Goal: Information Seeking & Learning: Learn about a topic

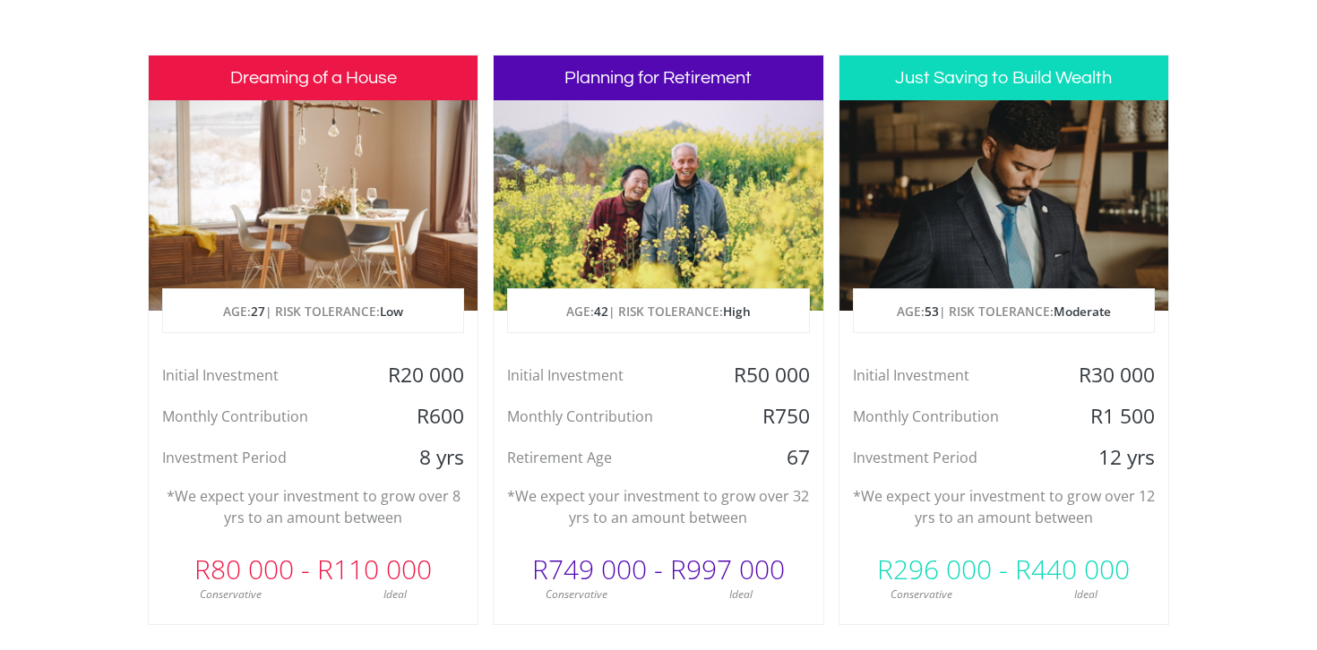
scroll to position [857, 0]
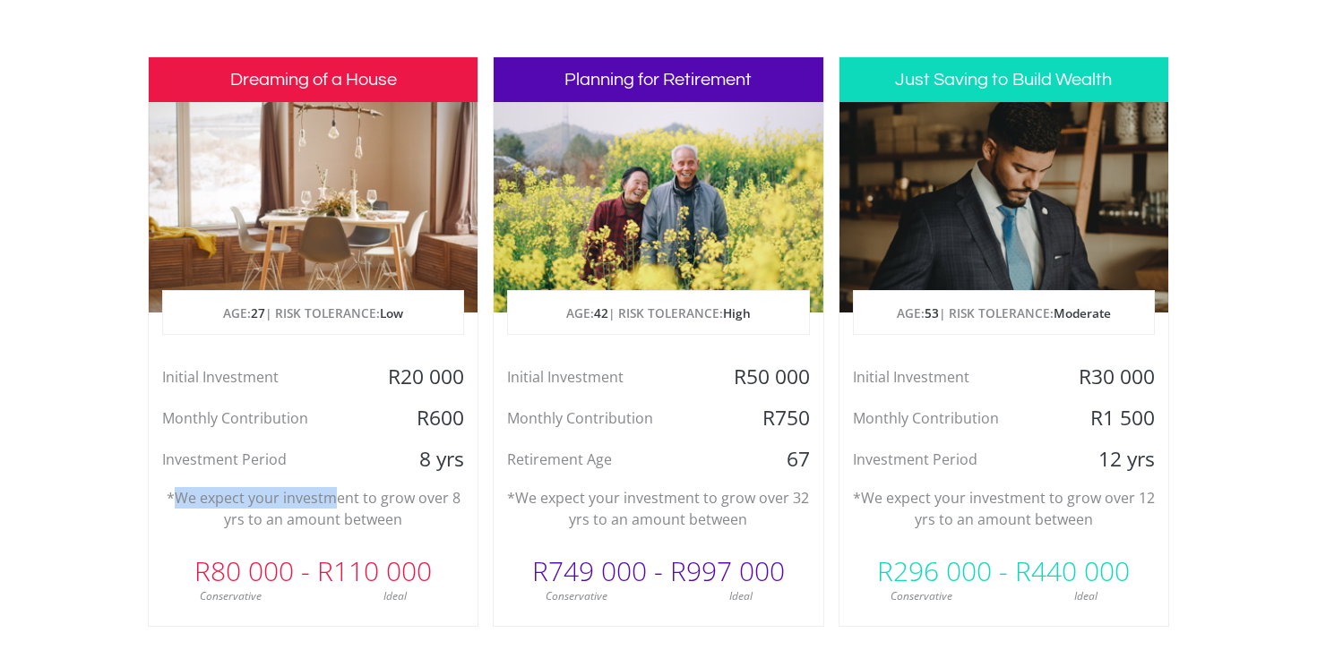
drag, startPoint x: 174, startPoint y: 495, endPoint x: 336, endPoint y: 502, distance: 162.2
click at [336, 502] on p "*We expect your investment to grow over 8 yrs to an amount between" at bounding box center [313, 508] width 302 height 43
drag, startPoint x: 387, startPoint y: 528, endPoint x: 197, endPoint y: 493, distance: 193.2
click at [197, 494] on p "*We expect your investment to grow over 8 yrs to an amount between" at bounding box center [313, 508] width 302 height 43
click at [197, 493] on p "*We expect your investment to grow over 8 yrs to an amount between" at bounding box center [313, 508] width 302 height 43
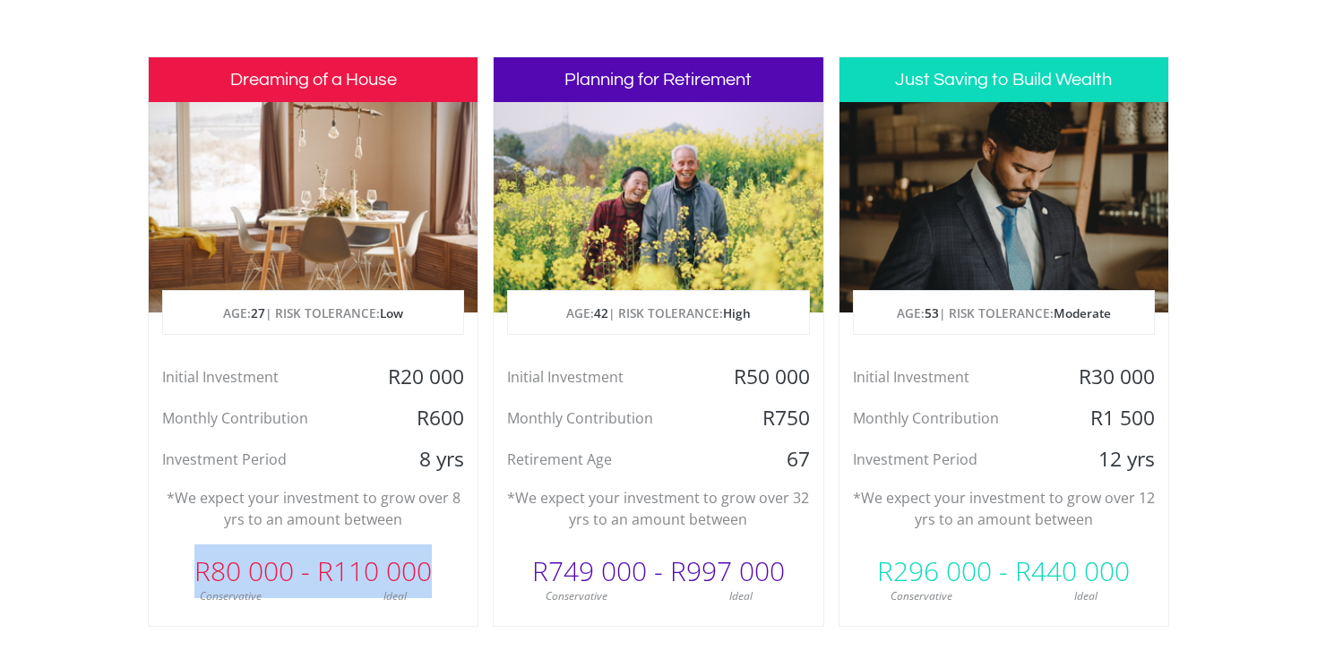
drag, startPoint x: 200, startPoint y: 580, endPoint x: 437, endPoint y: 574, distance: 237.4
click at [437, 574] on div "R80 000 - R110 000" at bounding box center [313, 572] width 329 height 54
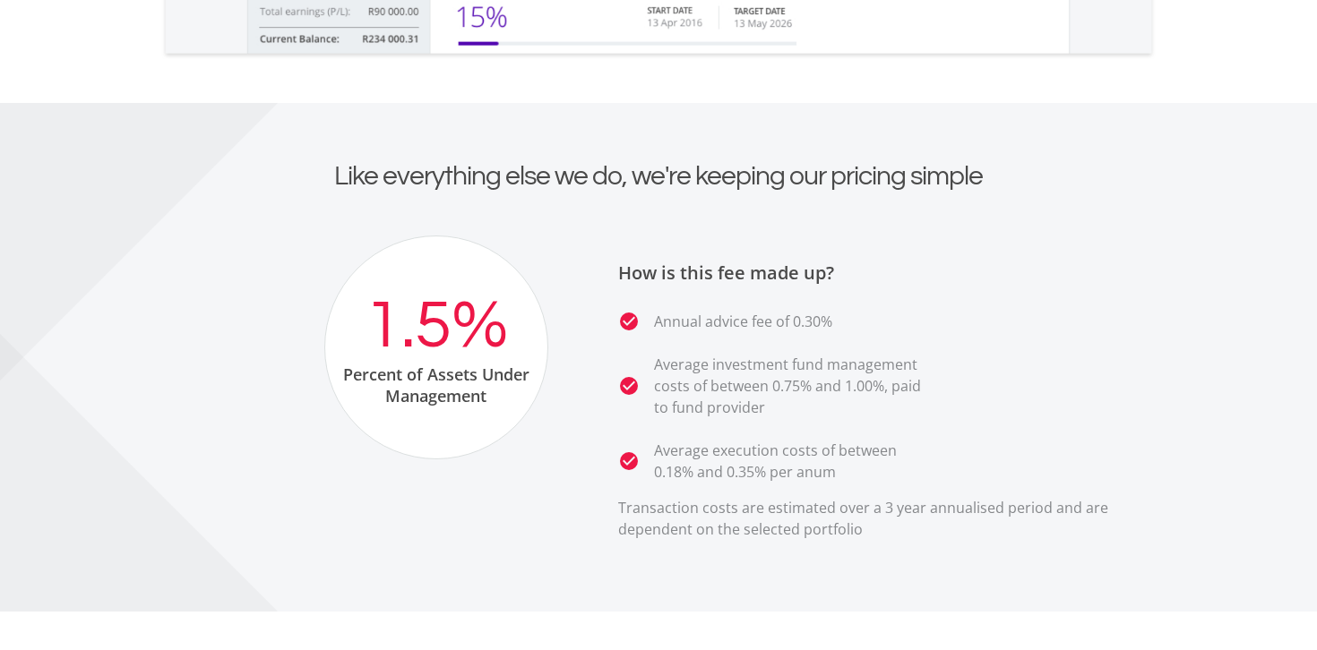
scroll to position [3244, 0]
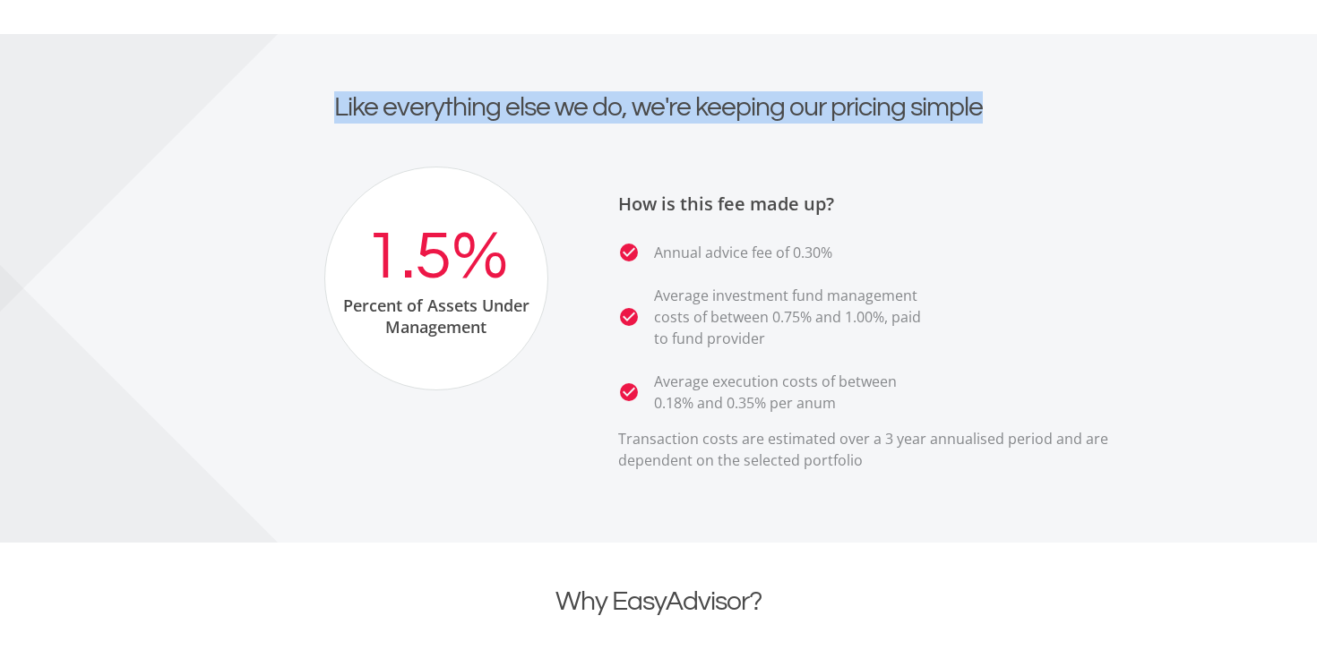
drag, startPoint x: 339, startPoint y: 105, endPoint x: 640, endPoint y: 131, distance: 303.0
click at [643, 131] on div "Like everything else we do, we're keeping our pricing simple" at bounding box center [658, 128] width 1021 height 75
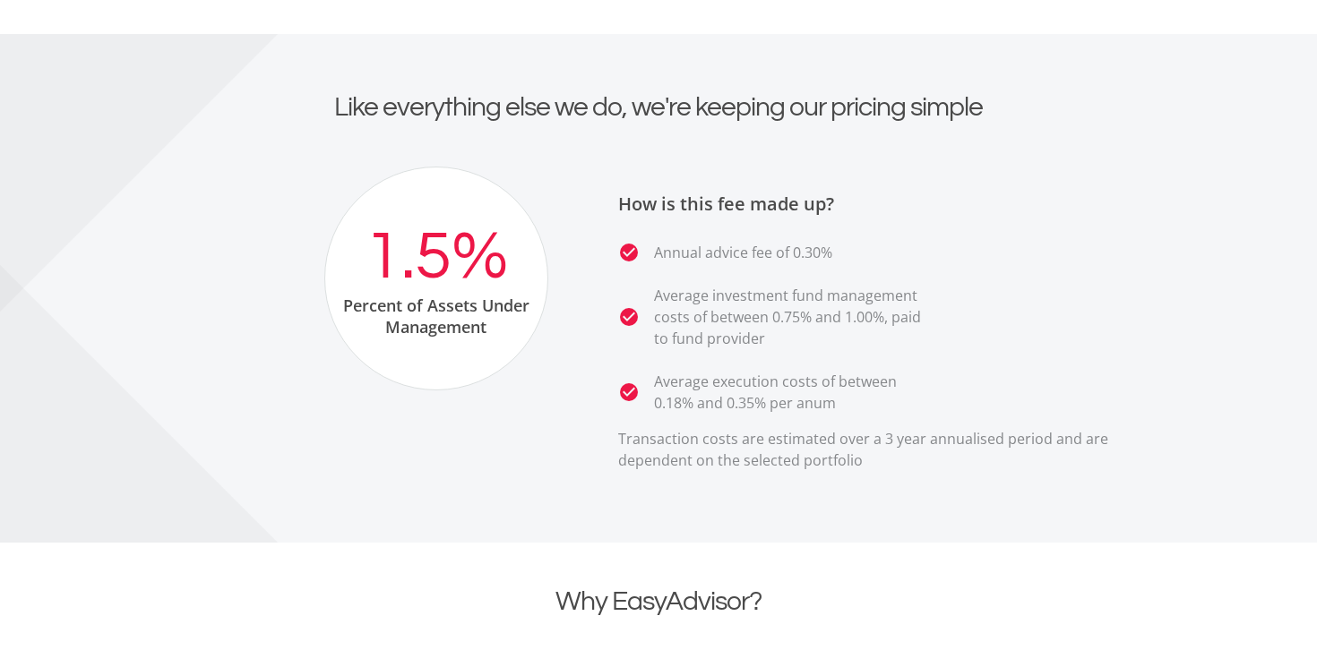
click at [640, 131] on div "Like everything else we do, we're keeping our pricing simple" at bounding box center [658, 128] width 1021 height 75
drag, startPoint x: 661, startPoint y: 291, endPoint x: 704, endPoint y: 299, distance: 43.7
click at [704, 299] on p "Average investment fund management costs of between 0.75% and 1.00%, paid to fu…" at bounding box center [793, 317] width 278 height 64
click at [704, 301] on p "Average investment fund management costs of between 0.75% and 1.00%, paid to fu…" at bounding box center [793, 317] width 278 height 64
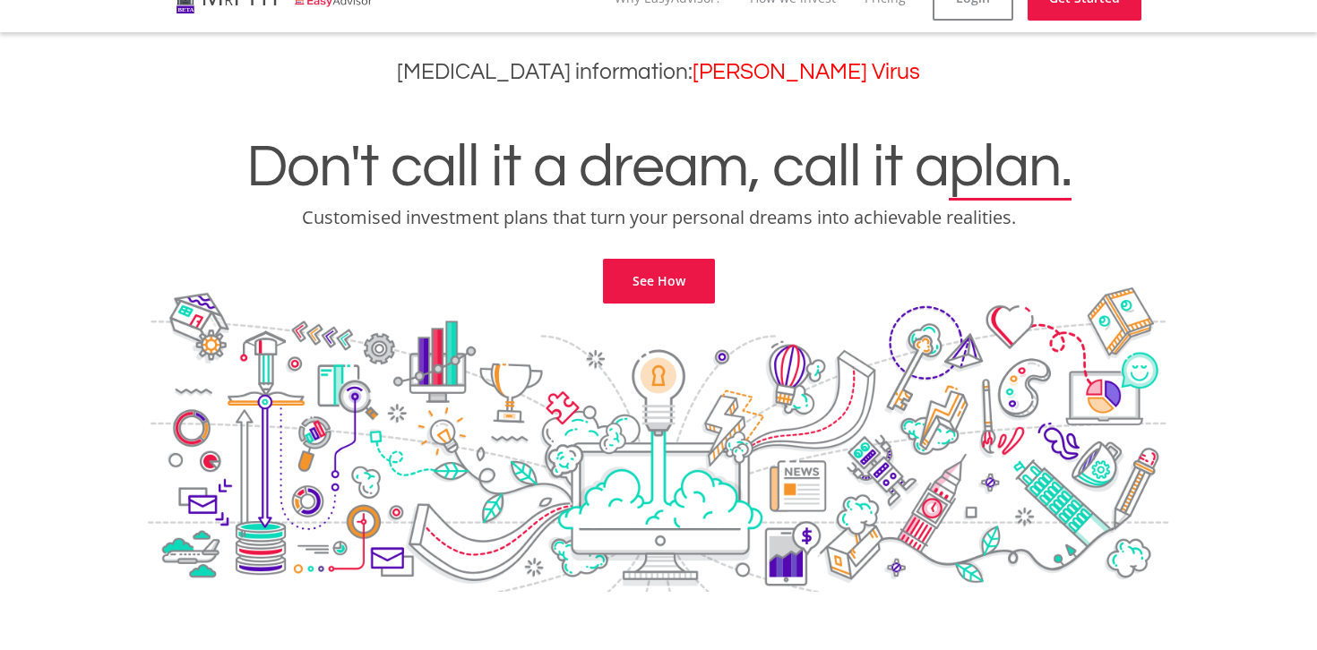
scroll to position [0, 0]
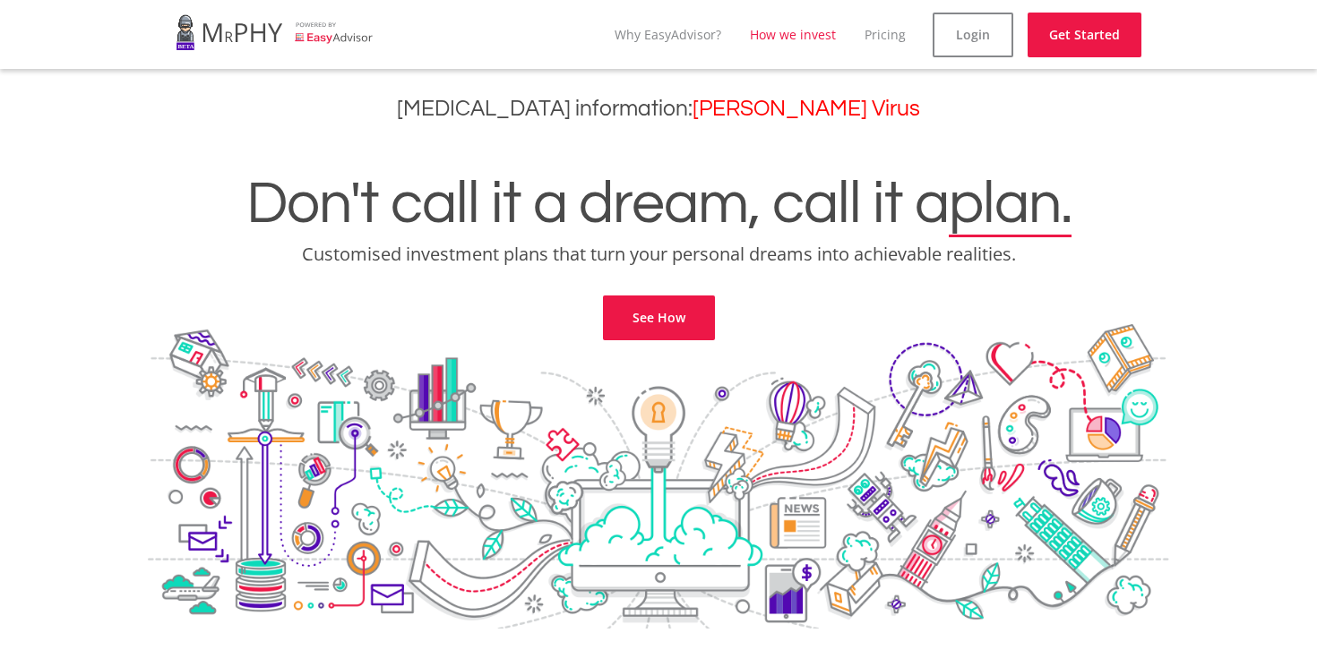
click at [793, 34] on link "How we invest" at bounding box center [793, 34] width 86 height 17
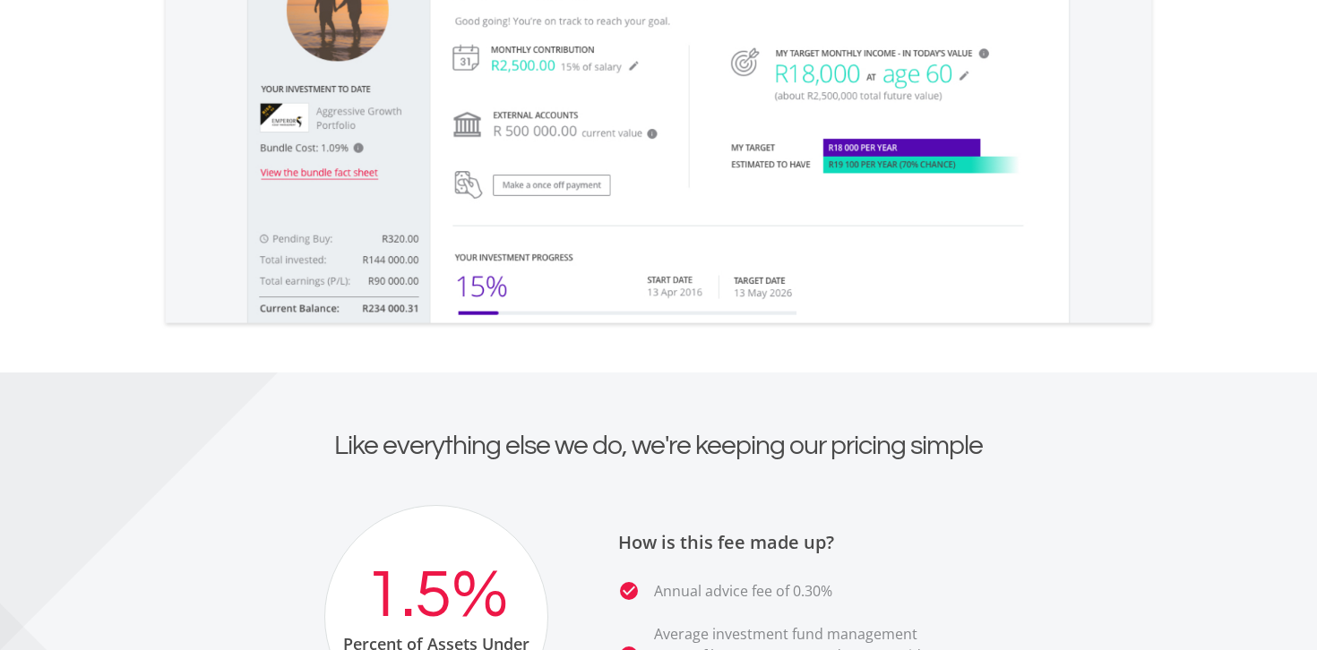
scroll to position [2826, 0]
